Goal: Check status

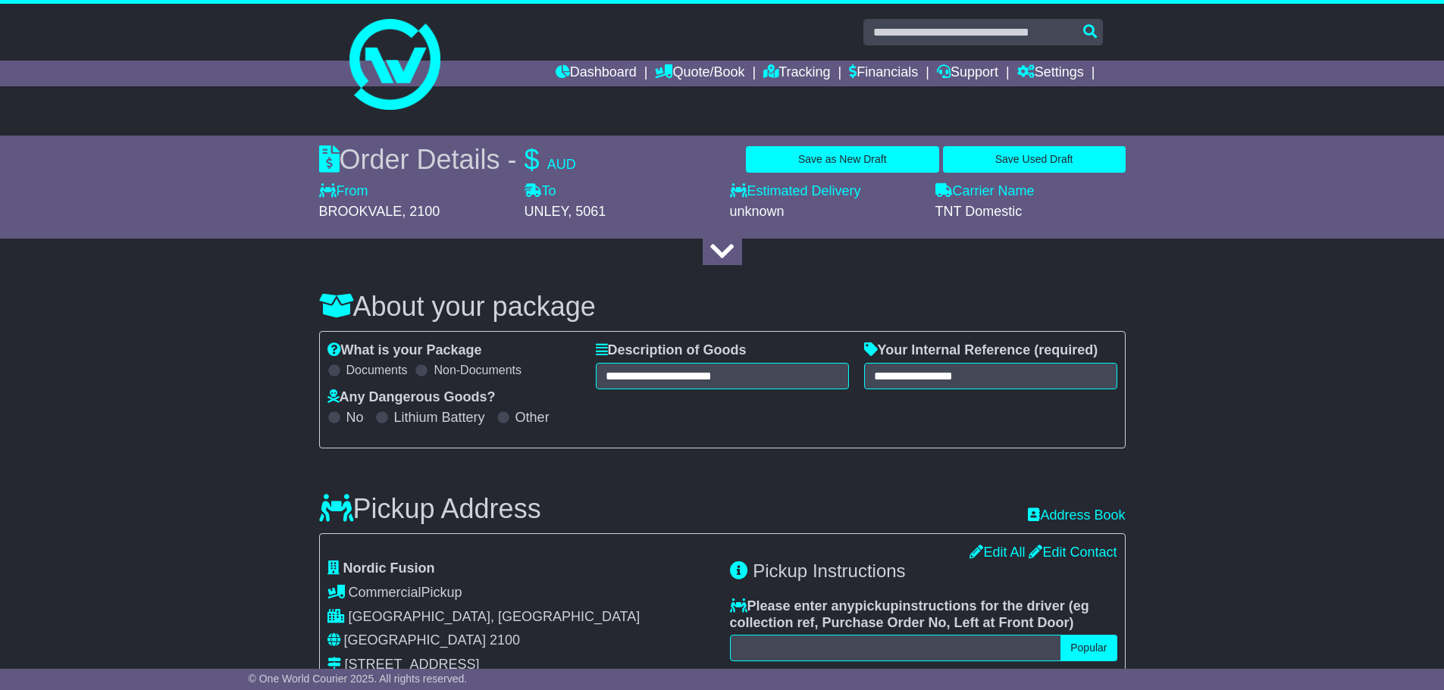
select select "****"
click at [1029, 160] on button "Save Used Draft" at bounding box center [1034, 159] width 183 height 27
click at [702, 66] on link "Quote/Book" at bounding box center [699, 74] width 89 height 26
click at [588, 70] on link "Dashboard" at bounding box center [595, 74] width 81 height 26
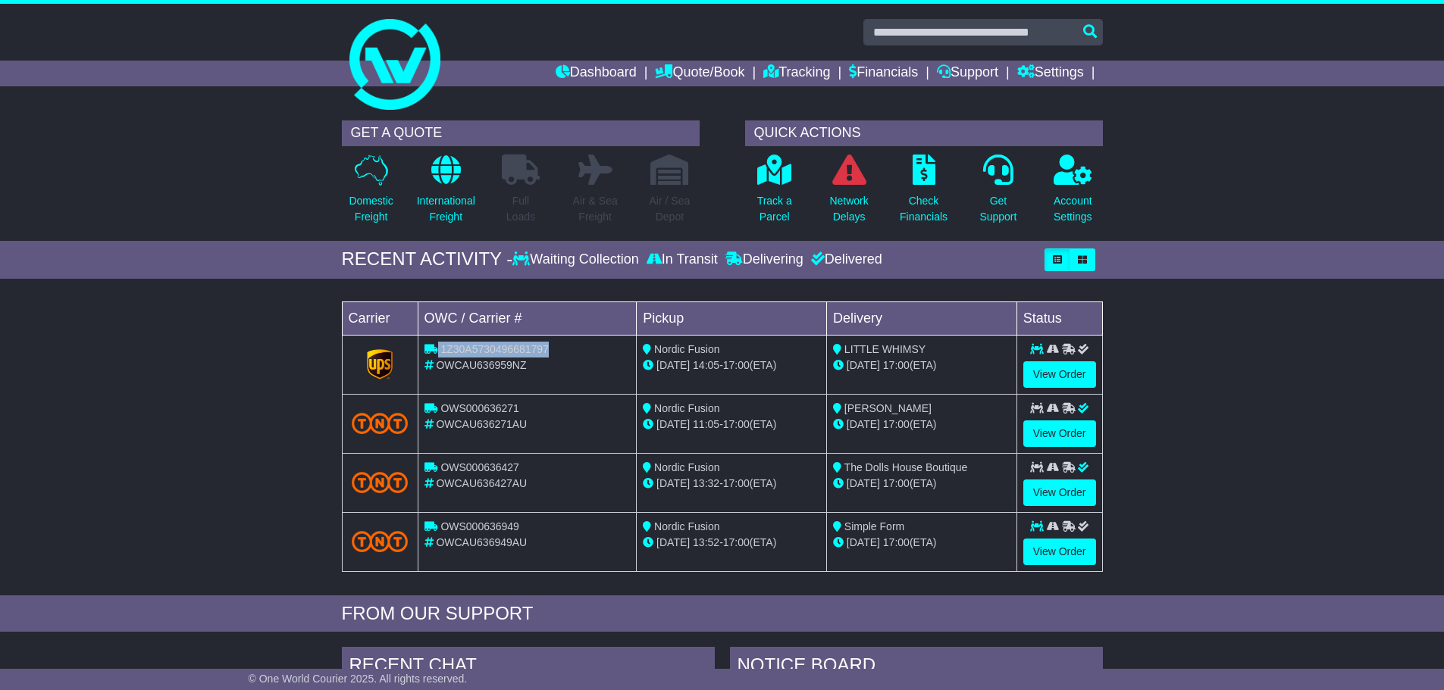
drag, startPoint x: 597, startPoint y: 355, endPoint x: 401, endPoint y: 356, distance: 196.3
click at [401, 356] on tr "1Z30A5730496681797 OWCAU636959NZ Nordic Fusion [DATE] 14:05 - 17:00 (ETA) [GEOG…" at bounding box center [722, 364] width 760 height 59
copy tr "1Z30A5730496681797"
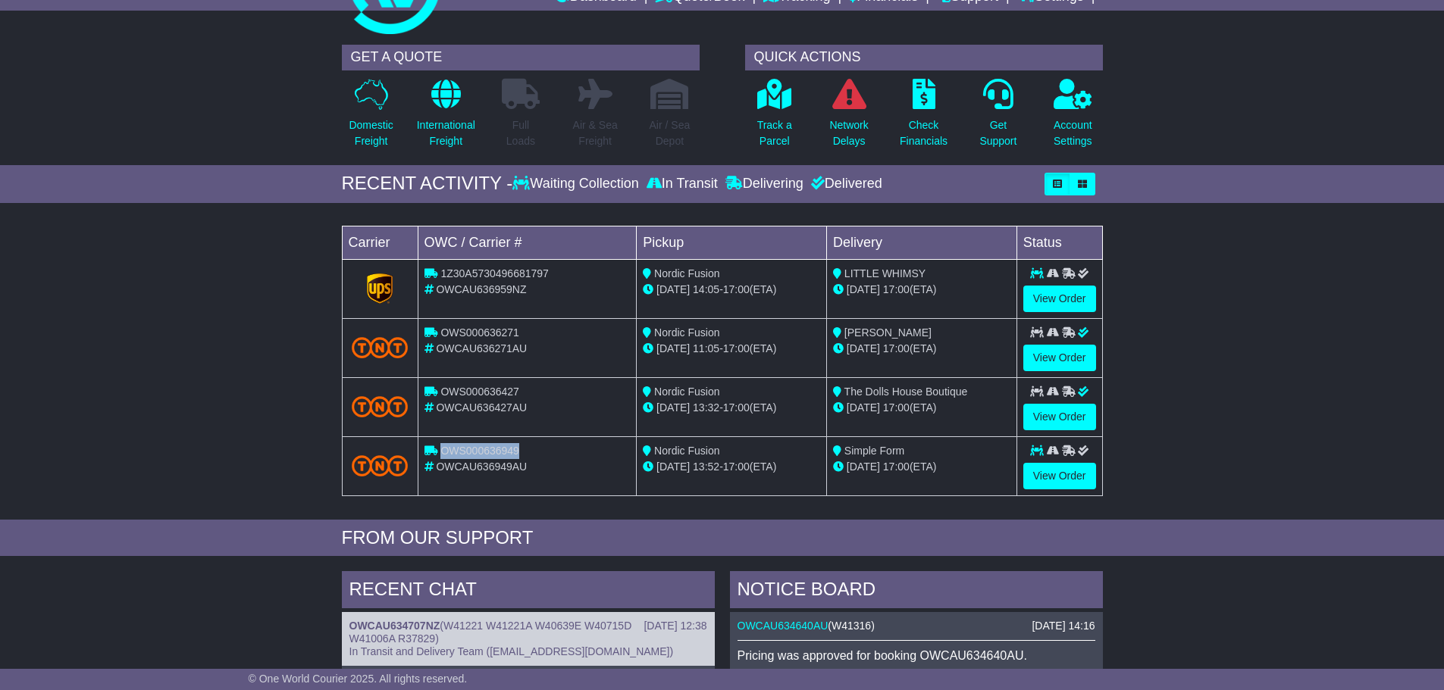
drag, startPoint x: 538, startPoint y: 455, endPoint x: 441, endPoint y: 449, distance: 97.2
click at [441, 449] on div "OWS000636949" at bounding box center [527, 451] width 206 height 16
copy span "OWS000636949"
